Goal: Check status: Check status

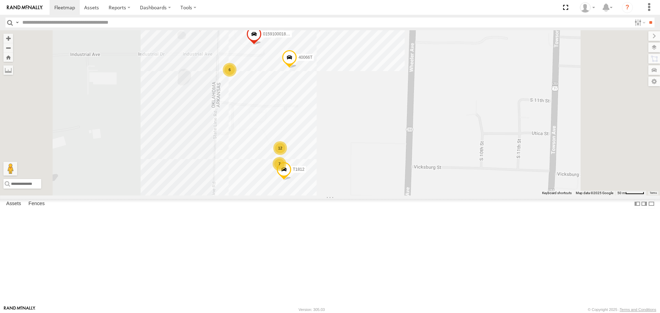
drag, startPoint x: 386, startPoint y: 117, endPoint x: 381, endPoint y: 139, distance: 22.9
click at [381, 139] on div "T1818 T3214 37118T 40116T 87121T T3205 40037T T3212 7774T T3206 40080T 5383 530…" at bounding box center [330, 112] width 660 height 165
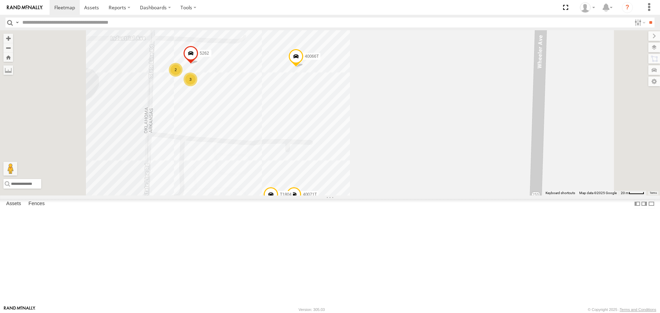
drag, startPoint x: 402, startPoint y: 192, endPoint x: 413, endPoint y: 147, distance: 46.1
click at [412, 151] on div "T1818 T3214 37118T 40116T 87121T T3205 40037T T3212 7774T T3206 40080T 5383 530…" at bounding box center [330, 112] width 660 height 165
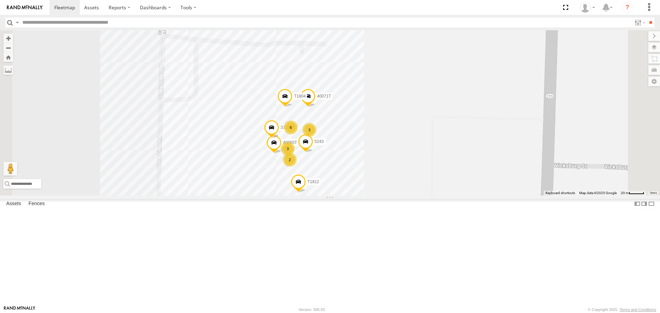
drag, startPoint x: 435, startPoint y: 181, endPoint x: 437, endPoint y: 153, distance: 27.6
click at [437, 153] on div "T1818 T3214 37118T 40116T 87121T T3205 40037T T3212 7774T T3206 40080T 5383 530…" at bounding box center [330, 112] width 660 height 165
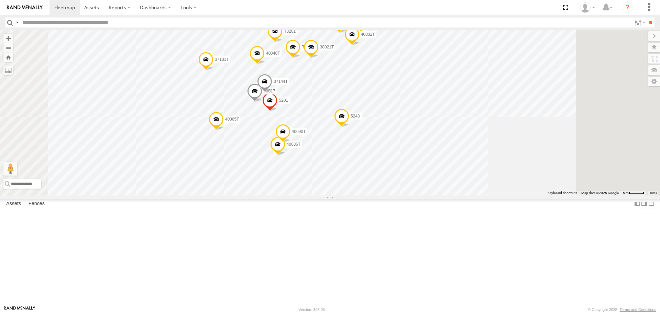
click at [301, 58] on span at bounding box center [292, 49] width 15 height 19
click at [602, 144] on div "T1818 T3214 37118T 40116T 87121T T3205 40037T T3212 7774T T3206 40080T 5383 530…" at bounding box center [330, 112] width 660 height 165
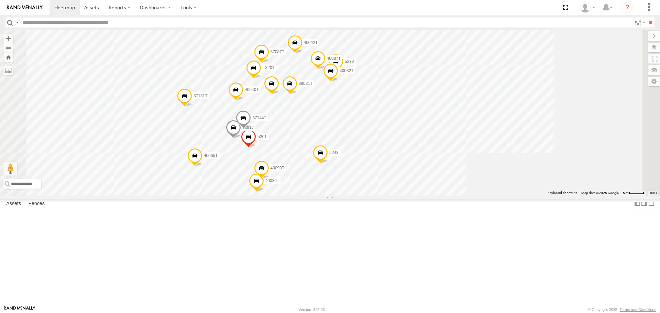
drag, startPoint x: 432, startPoint y: 160, endPoint x: 426, endPoint y: 169, distance: 11.0
click at [426, 169] on div "T1818 T3214 37118T 40116T 87121T T3205 40037T T3212 7774T T3206 40080T 5383 530…" at bounding box center [330, 112] width 660 height 165
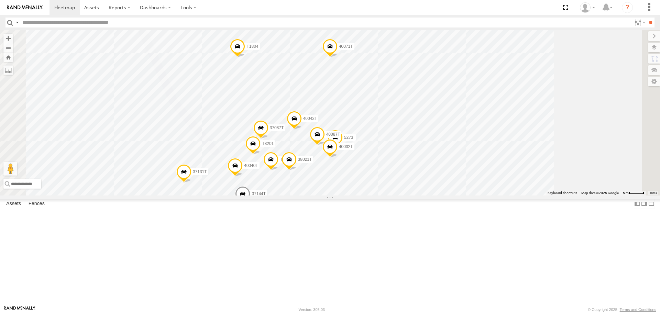
drag, startPoint x: 297, startPoint y: 94, endPoint x: 297, endPoint y: 163, distance: 69.1
click at [297, 163] on div "T1818 T3214 37118T 40116T 87121T T3205 40037T T3212 7774T T3206 40080T 5383 530…" at bounding box center [330, 112] width 660 height 165
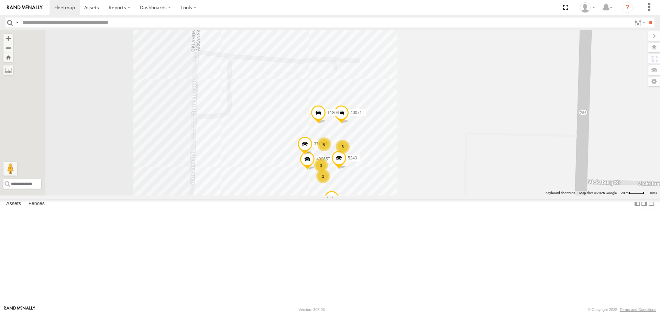
drag, startPoint x: 254, startPoint y: 170, endPoint x: 357, endPoint y: 200, distance: 106.7
click at [357, 195] on div "T1818 T3214 37118T 40116T 87121T T3205 40037T T3212 7774T T3206 40080T 5383 530…" at bounding box center [330, 112] width 660 height 165
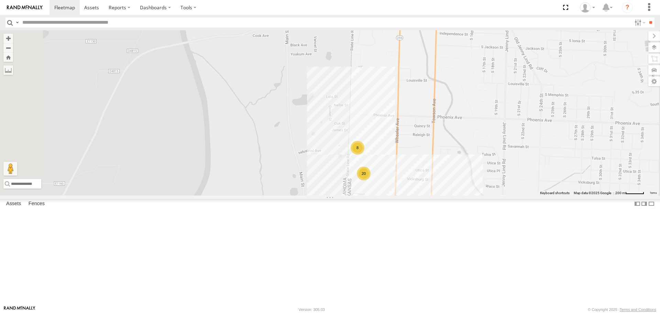
drag, startPoint x: 301, startPoint y: 221, endPoint x: 330, endPoint y: 209, distance: 30.8
click at [330, 195] on div "T1818 T3214 37118T 40116T 87121T T3205 40037T T3212 7774T T3206 40080T 5383 530…" at bounding box center [330, 112] width 660 height 165
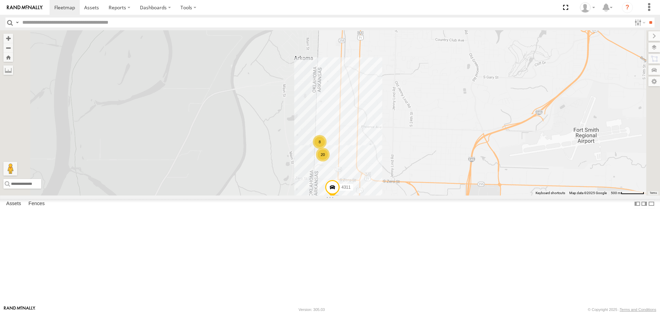
drag, startPoint x: 277, startPoint y: 195, endPoint x: 315, endPoint y: 177, distance: 42.6
click at [315, 177] on div "T1818 T3214 37118T 40116T 87121T T3205 40037T T3212 7774T T3206 40080T 5383 530…" at bounding box center [330, 112] width 660 height 165
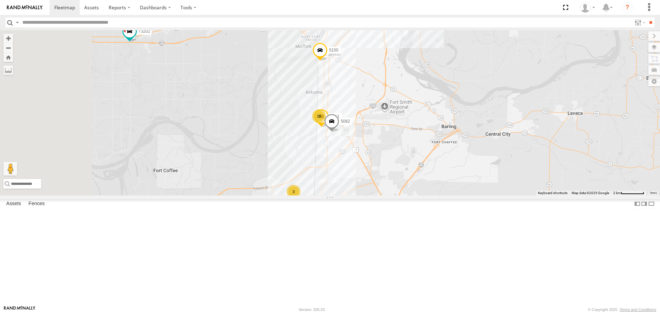
drag, startPoint x: 280, startPoint y: 211, endPoint x: 333, endPoint y: 199, distance: 54.6
click at [333, 195] on div "T1818 T3214 37118T 40116T 87121T T3205 40037T T3212 7774T T3206 40080T 5383 530…" at bounding box center [330, 112] width 660 height 165
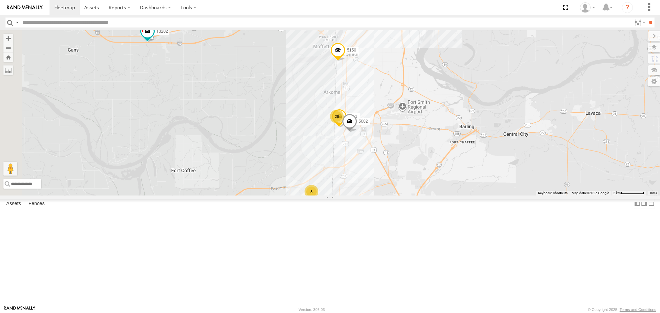
drag, startPoint x: 249, startPoint y: 177, endPoint x: 274, endPoint y: 177, distance: 24.8
click at [274, 177] on div "T1818 T3214 37118T 40116T 87121T T3205 40037T T3212 7774T T3206 40080T 5383 530…" at bounding box center [330, 112] width 660 height 165
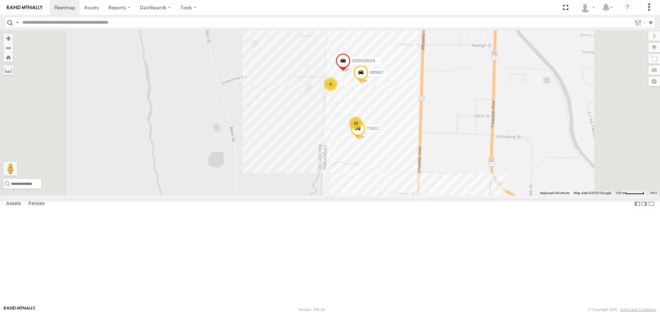
drag, startPoint x: 400, startPoint y: 108, endPoint x: 385, endPoint y: 181, distance: 74.4
click at [385, 181] on div "T1802 4311 T3202 5082 5150 19 015910001881005 6 T1812 40066T" at bounding box center [330, 112] width 660 height 165
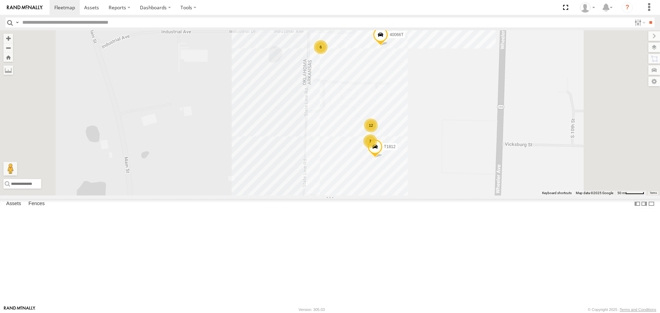
drag, startPoint x: 434, startPoint y: 239, endPoint x: 434, endPoint y: 252, distance: 13.1
click at [434, 195] on div "T1802 4311 T3202 5082 5150 015910001881005 T1812 40066T 12 6 7" at bounding box center [330, 112] width 660 height 165
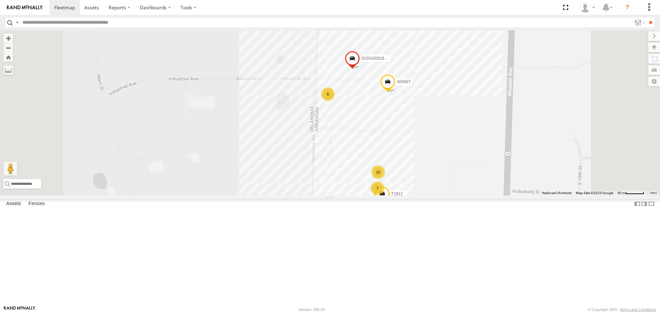
drag, startPoint x: 337, startPoint y: 205, endPoint x: 341, endPoint y: 237, distance: 32.2
click at [341, 195] on div "T1802 4311 T3202 5082 5150 015910001881005 T1812 40066T 12 6 7" at bounding box center [330, 112] width 660 height 165
